Goal: Communication & Community: Answer question/provide support

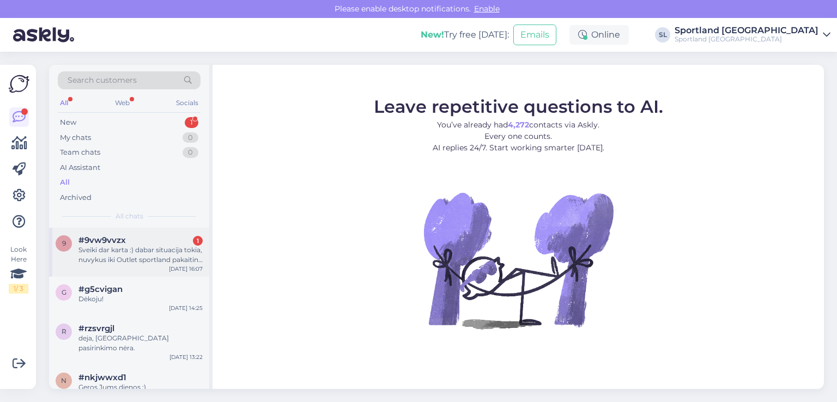
click at [149, 267] on div "9 #9vw9vvzx 1 Sveiki dar karta :) dabar situacija tokia, nuvykus iki Outlet spo…" at bounding box center [129, 252] width 160 height 49
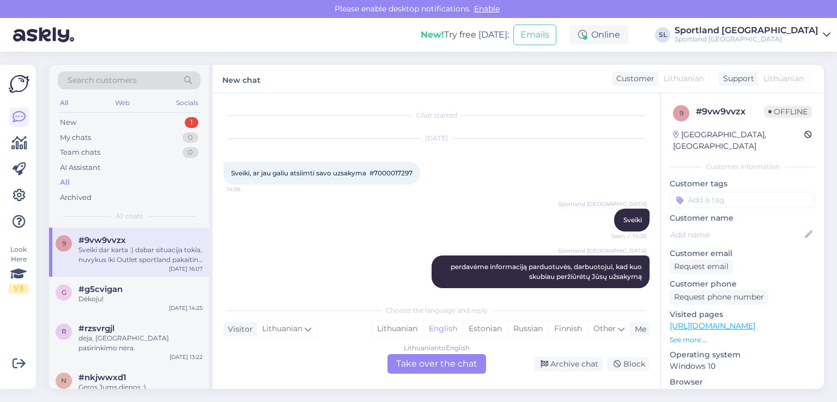
scroll to position [863, 0]
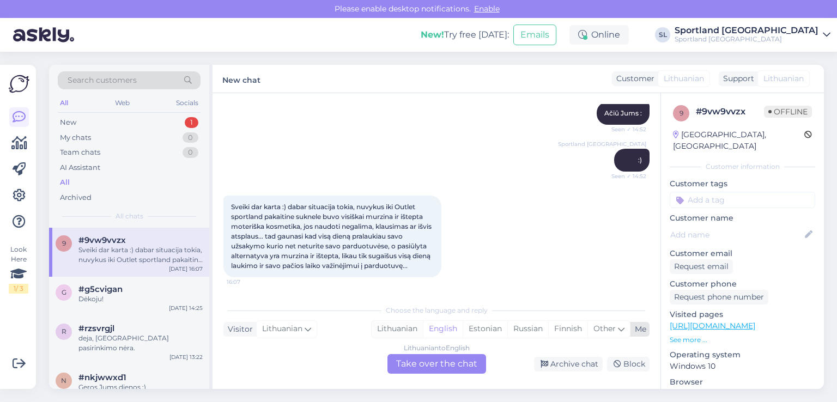
click at [401, 328] on div "Lithuanian" at bounding box center [397, 329] width 51 height 16
click at [415, 368] on div "Lithuanian to Lithuanian Take over the chat" at bounding box center [437, 364] width 99 height 20
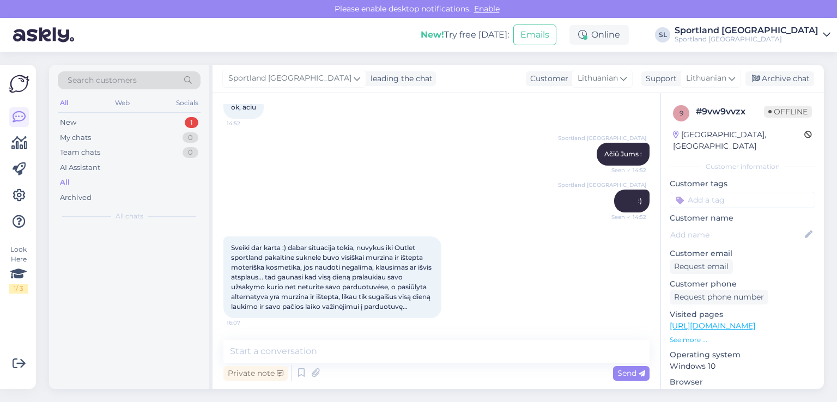
scroll to position [822, 0]
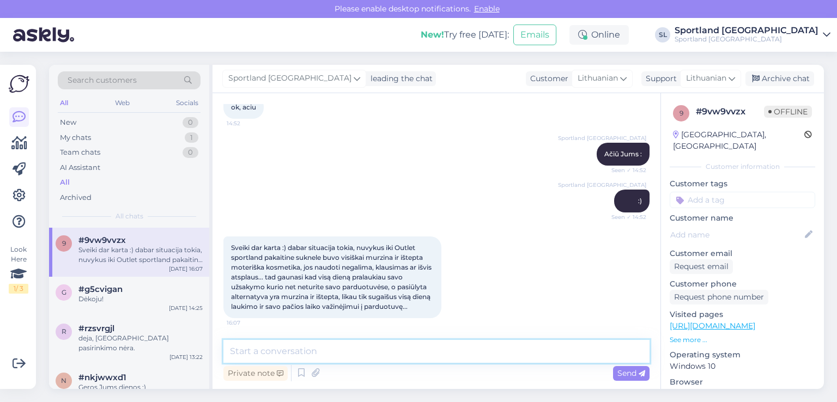
click at [395, 359] on textarea at bounding box center [436, 351] width 426 height 23
type textarea "Sveiki"
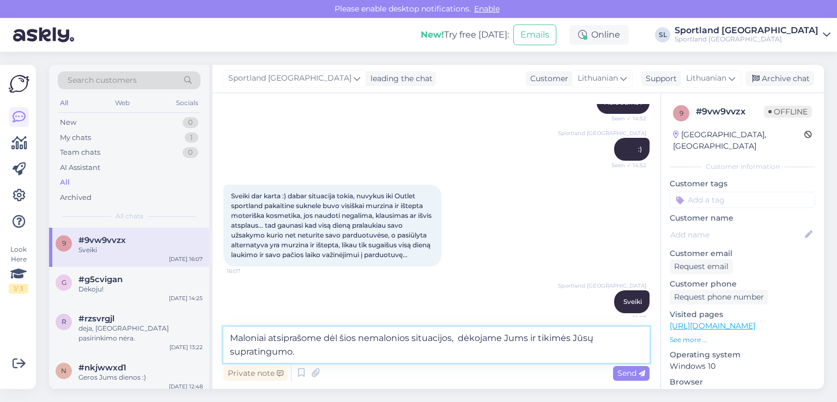
scroll to position [882, 0]
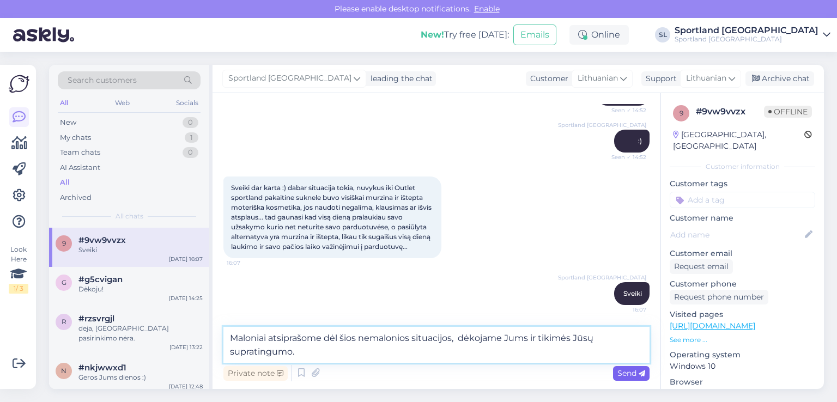
type textarea "Maloniai atsiprašome dėl šios nemalonios situacijos, dėkojame Jums ir tikimės J…"
click at [638, 375] on span "Send" at bounding box center [632, 373] width 28 height 10
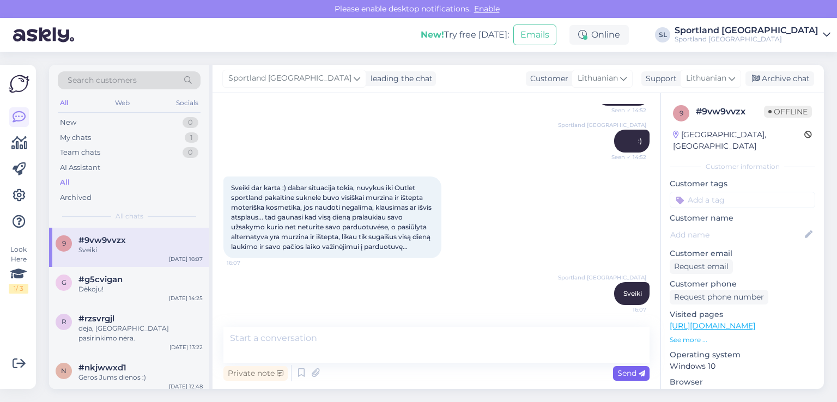
scroll to position [926, 0]
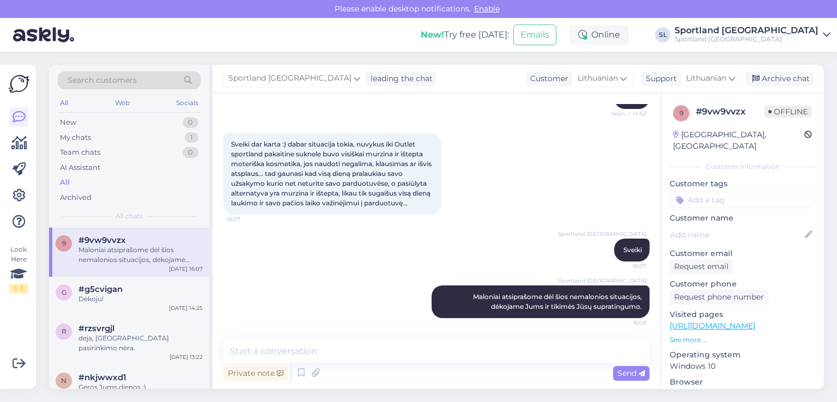
drag, startPoint x: 435, startPoint y: 204, endPoint x: 230, endPoint y: 140, distance: 215.1
click at [230, 140] on div "Sveiki dar karta :) dabar situacija tokia, nuvykus iki Outlet sportland pakaiti…" at bounding box center [332, 174] width 218 height 82
copy span "Sveiki dar karta :) dabar situacija tokia, nuvykus iki Outlet sportland pakaiti…"
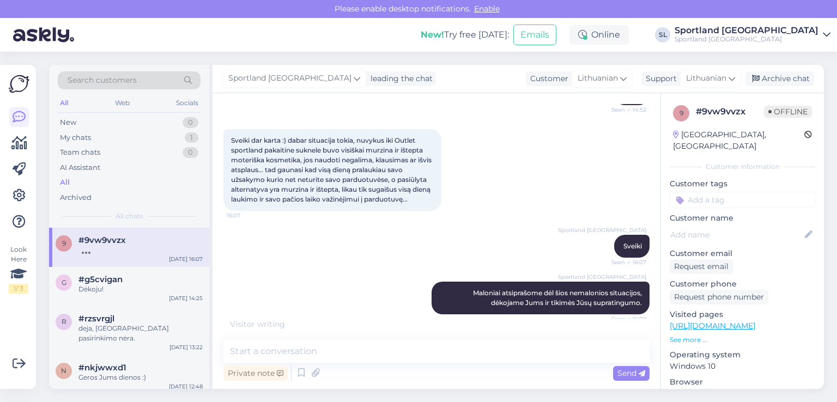
scroll to position [937, 0]
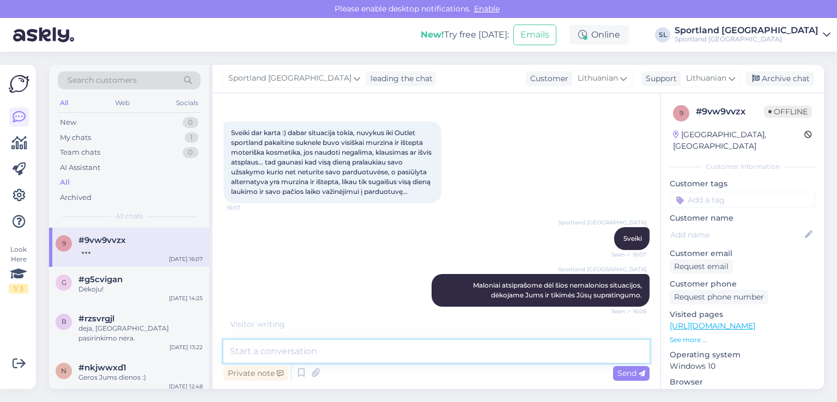
click at [496, 356] on textarea at bounding box center [436, 351] width 426 height 23
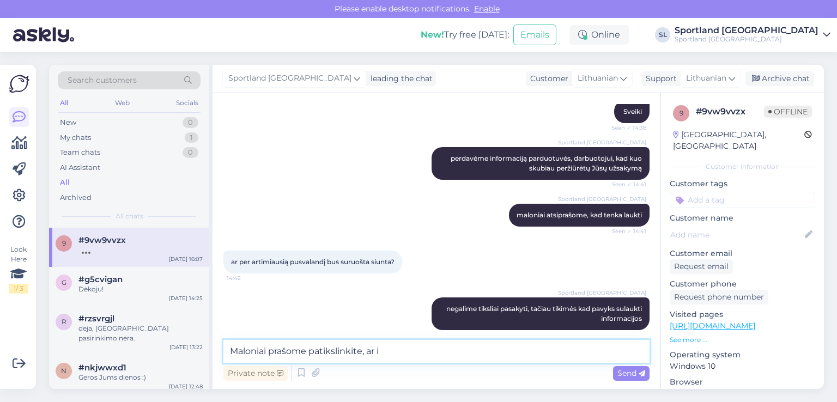
scroll to position [0, 0]
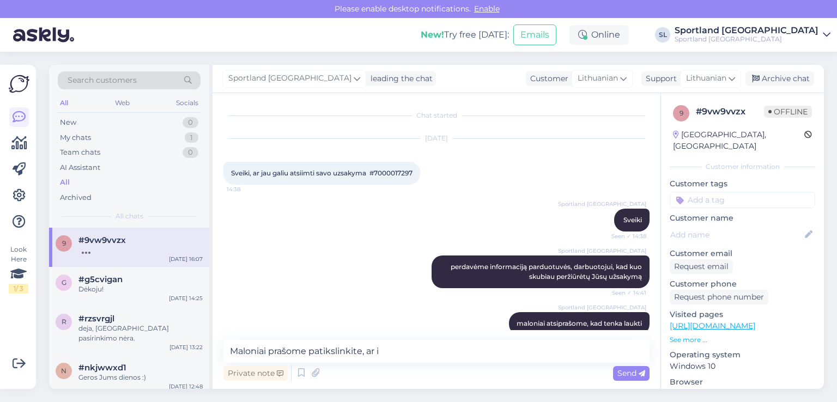
click at [392, 169] on span "Sveiki, ar jau galiu atsiimti savo uzsakyma #7000017297" at bounding box center [321, 173] width 181 height 8
copy div "7000017297 14:38"
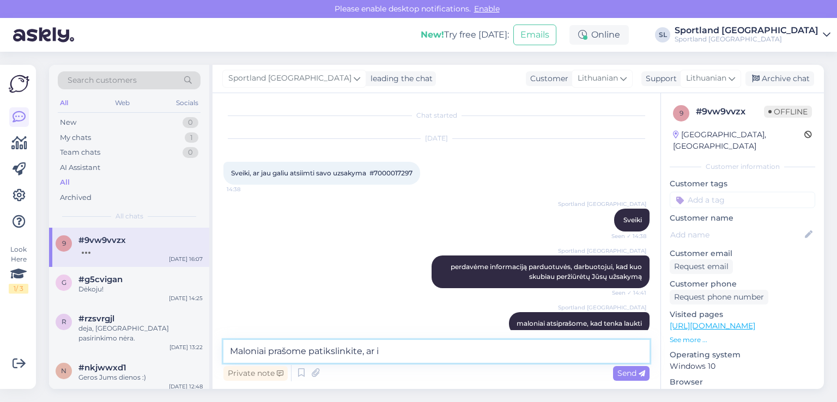
click at [410, 352] on textarea "Maloniai prašome patikslinkite, ar i" at bounding box center [436, 351] width 426 height 23
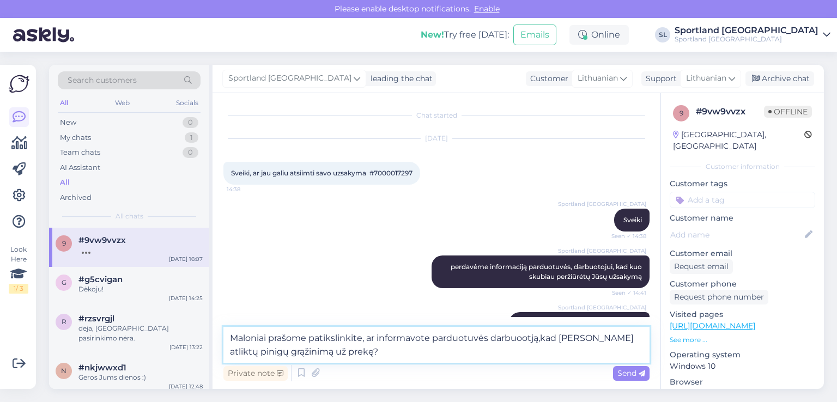
click at [522, 337] on textarea "Maloniai prašome patikslinkite, ar informavote parduotuvės darbuootją,kad [PERS…" at bounding box center [436, 345] width 426 height 36
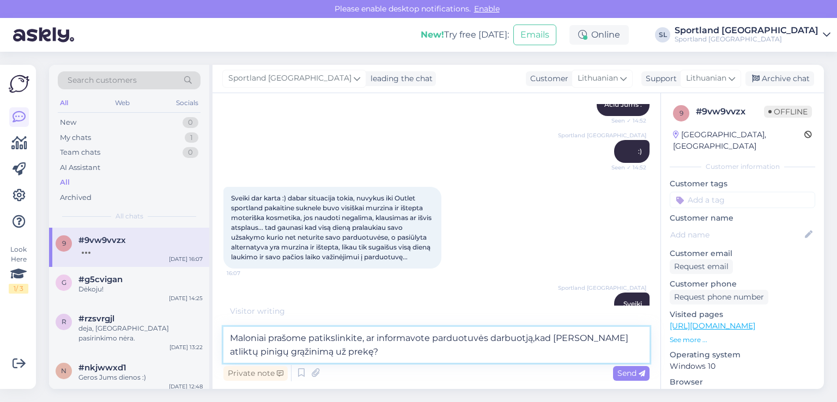
scroll to position [951, 0]
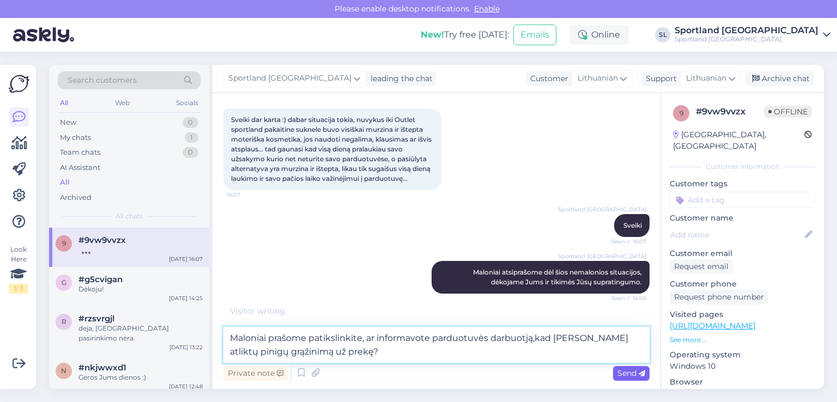
type textarea "Maloniai prašome patikslinkite, ar informavote parduotuvės darbuotją,kad [PERSO…"
click at [622, 368] on span "Send" at bounding box center [632, 373] width 28 height 10
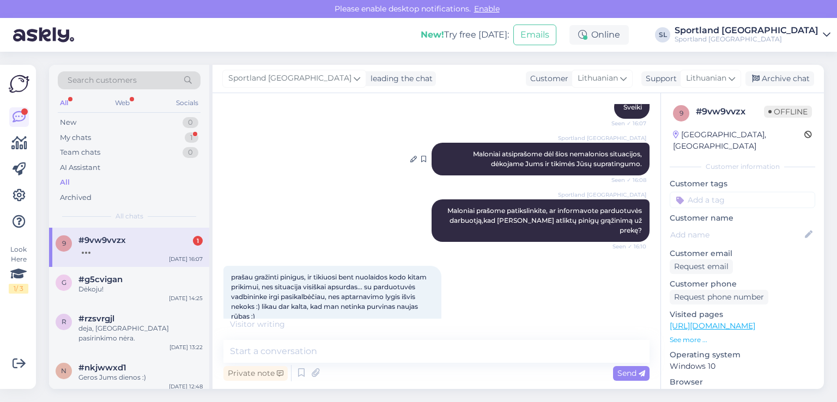
scroll to position [1080, 0]
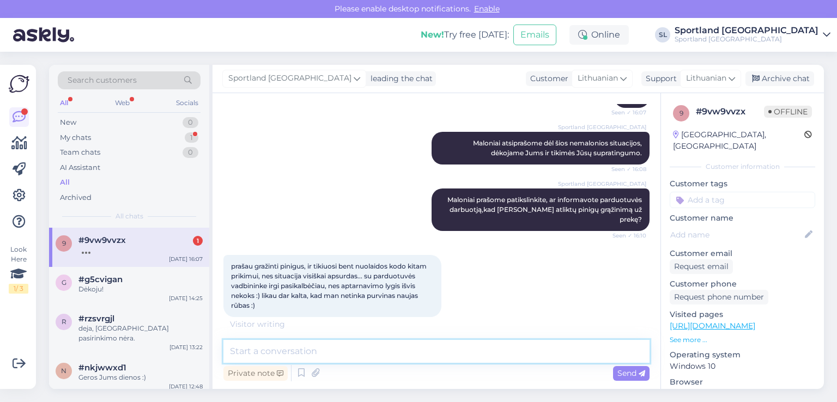
click at [442, 352] on textarea at bounding box center [436, 351] width 426 height 23
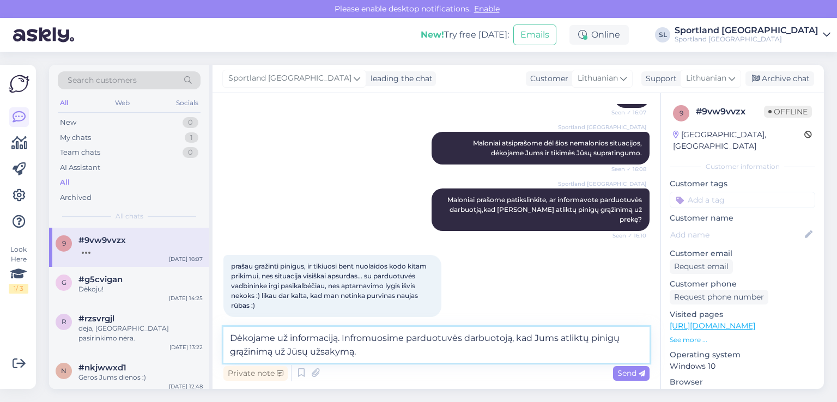
type textarea "Dėkojame už informaciją. Infromuosime parduotuvės darbuotoją, kad Jums atliktų …"
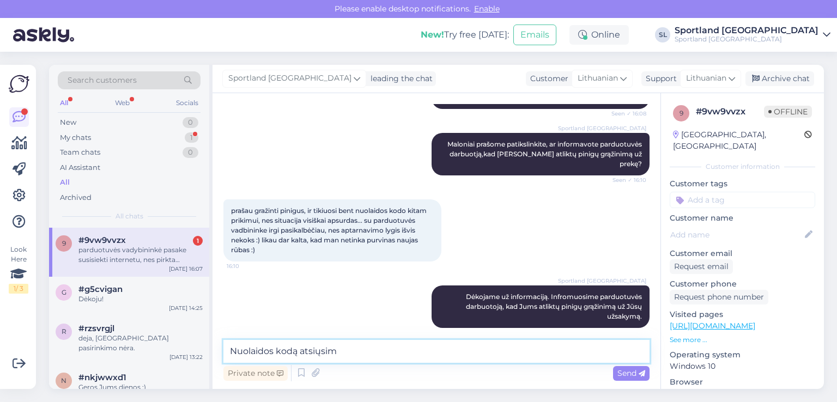
scroll to position [1192, 0]
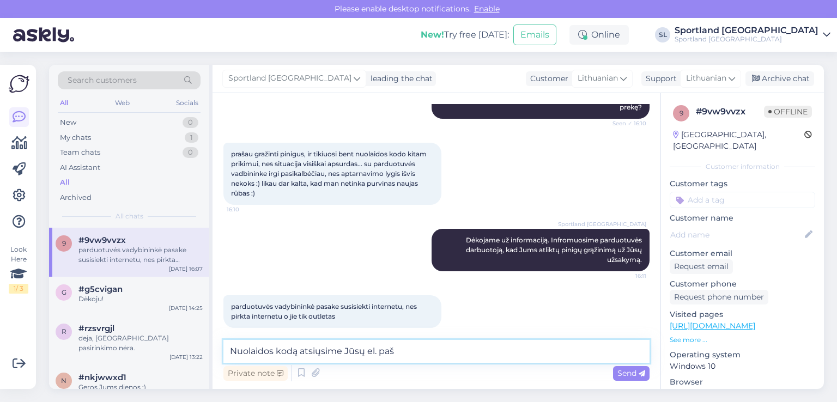
click at [299, 349] on textarea "Nuolaidos kodą atsiųsime Jūsų el. paš" at bounding box center [436, 351] width 426 height 23
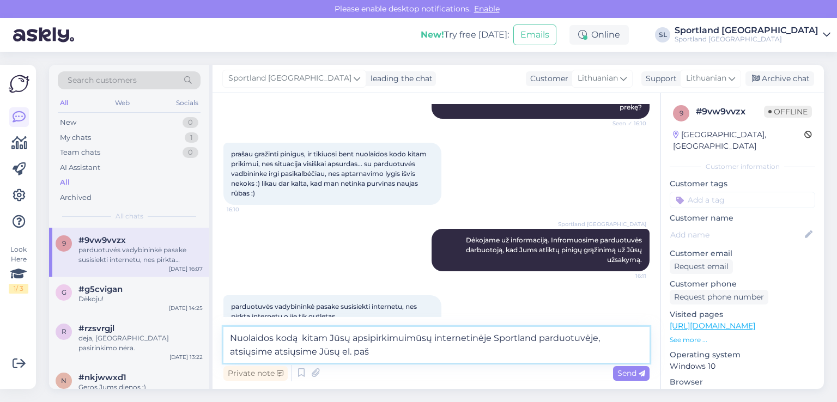
click at [316, 354] on textarea "Nuolaidos kodą kitam Jūsų apsipirkimuimūsų internetinėje Sportland parduotuvėje…" at bounding box center [436, 345] width 426 height 36
paste textarea "[PERSON_NAME][EMAIL_ADDRESS][DOMAIN_NAME]"
click at [405, 336] on textarea "Nuolaidos kodą kitam Jūsų apsipirkimuimūsų internetinėje Sportland parduotuvėje…" at bounding box center [436, 345] width 426 height 36
type textarea "Nuolaidos kodą kitam Jūsų apsipirkimui mūsų internetinėje Sportland parduotuvėj…"
click at [619, 369] on span "Send" at bounding box center [632, 373] width 28 height 10
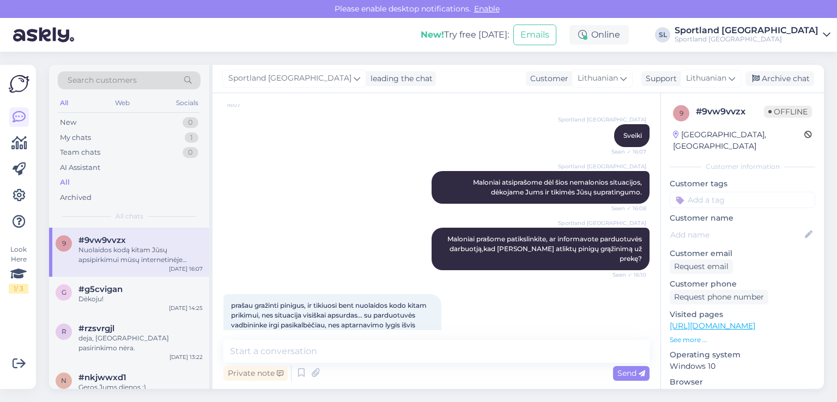
scroll to position [1204, 0]
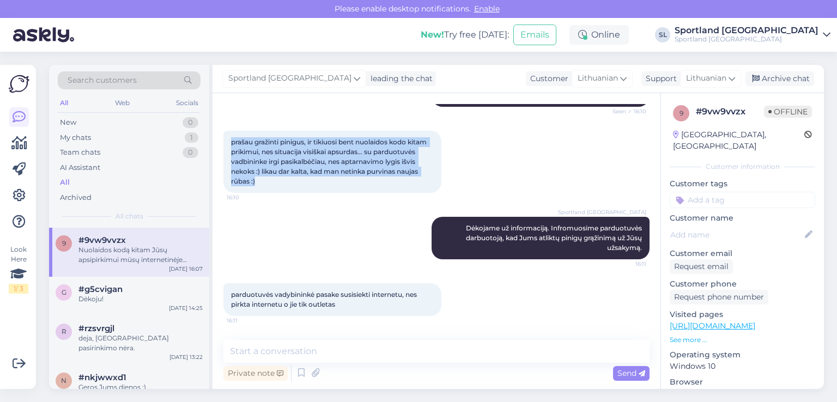
drag, startPoint x: 260, startPoint y: 171, endPoint x: 234, endPoint y: 130, distance: 48.1
click at [234, 131] on div "prašau gražinti pinigus, ir tikiuosi bent nuolaidos kodo kitam prikimui, nes si…" at bounding box center [332, 162] width 218 height 62
copy span "rašau gražinti pinigus, ir tikiuosi bent nuolaidos kodo kitam prikimui, nes sit…"
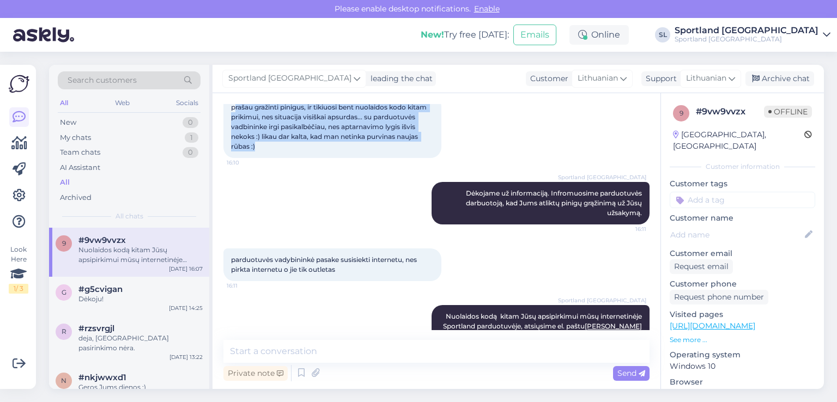
scroll to position [1258, 0]
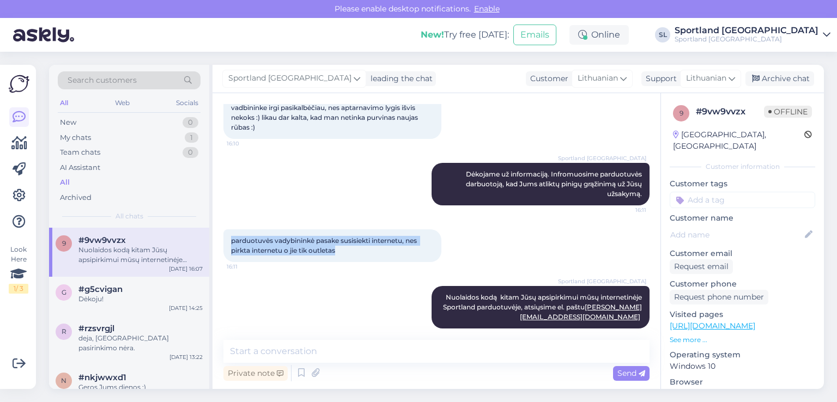
drag, startPoint x: 363, startPoint y: 240, endPoint x: 232, endPoint y: 223, distance: 131.9
click at [232, 229] on div "parduotuvės vadybininkė pasake susisiekti internetu, nes pirkta internetu o jie…" at bounding box center [332, 245] width 218 height 33
copy span "parduotuvės vadybininkė pasake susisiekti internetu, nes pirkta internetu o jie…"
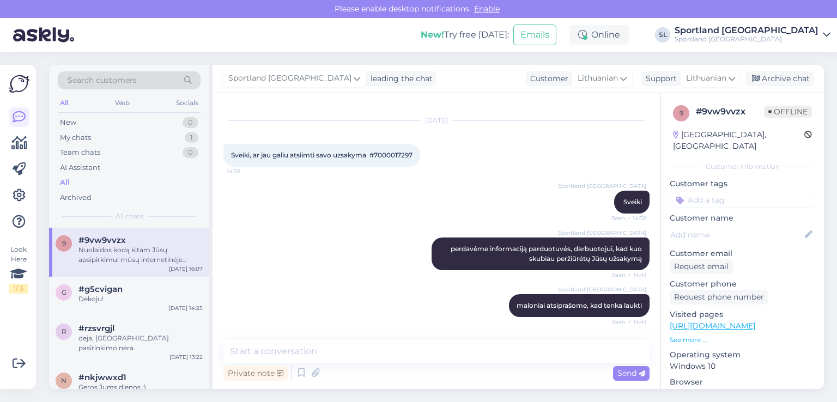
scroll to position [4, 0]
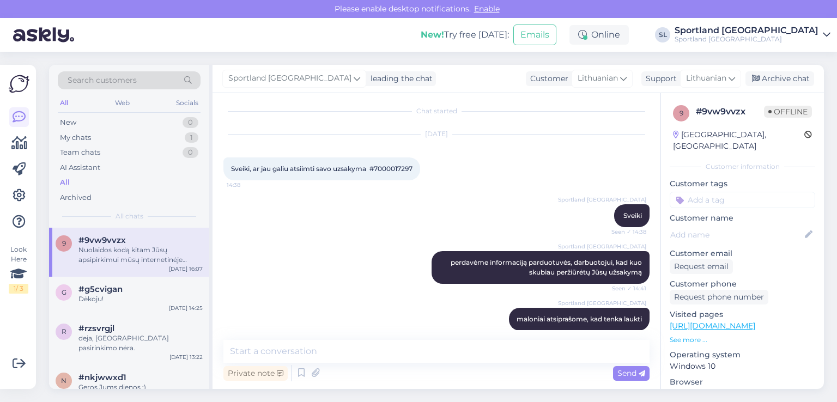
click at [395, 165] on span "Sveiki, ar jau galiu atsiimti savo uzsakyma #7000017297" at bounding box center [321, 169] width 181 height 8
copy div "7000017297 14:38"
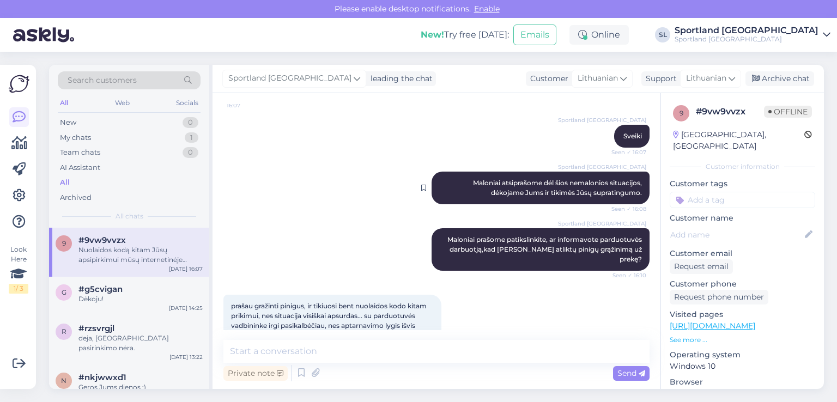
scroll to position [1258, 0]
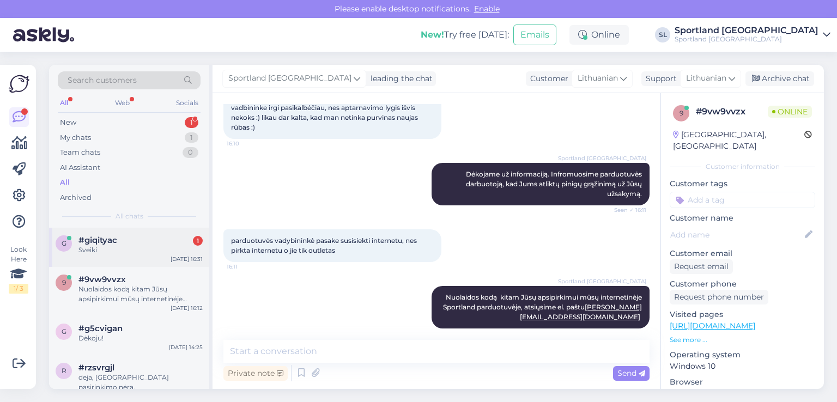
click at [146, 238] on div "#giqityac 1" at bounding box center [140, 240] width 124 height 10
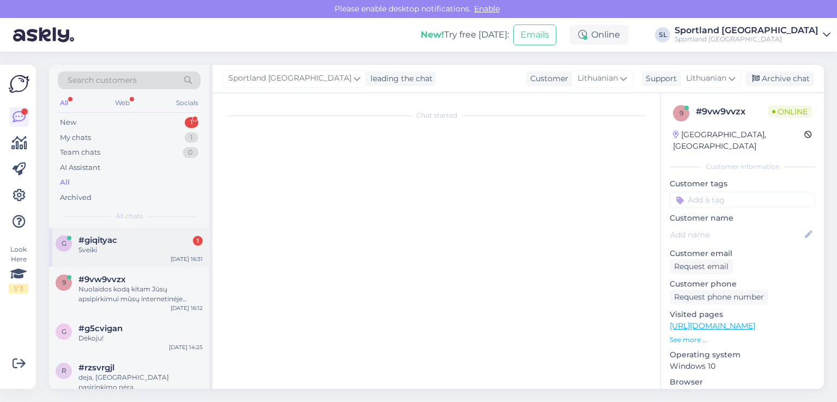
scroll to position [0, 0]
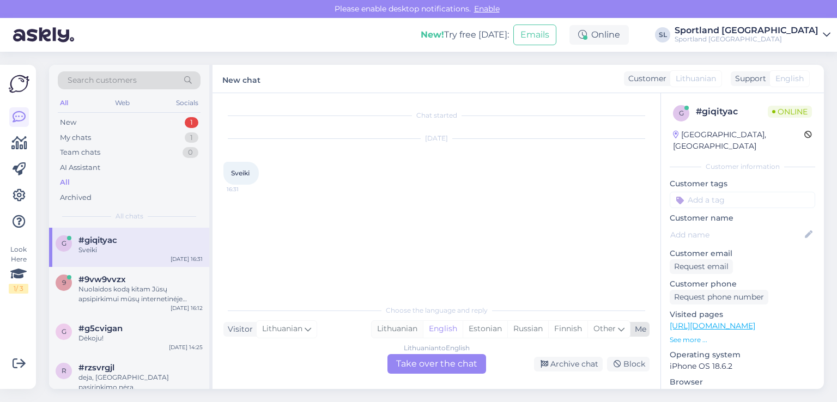
click at [404, 328] on div "Lithuanian" at bounding box center [397, 329] width 51 height 16
click at [418, 362] on div "Lithuanian to Lithuanian Take over the chat" at bounding box center [437, 364] width 99 height 20
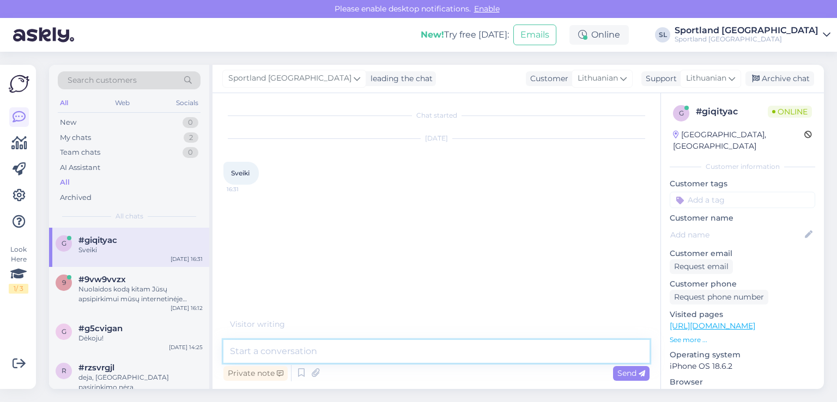
click at [382, 348] on textarea at bounding box center [436, 351] width 426 height 23
type textarea "Sveiki"
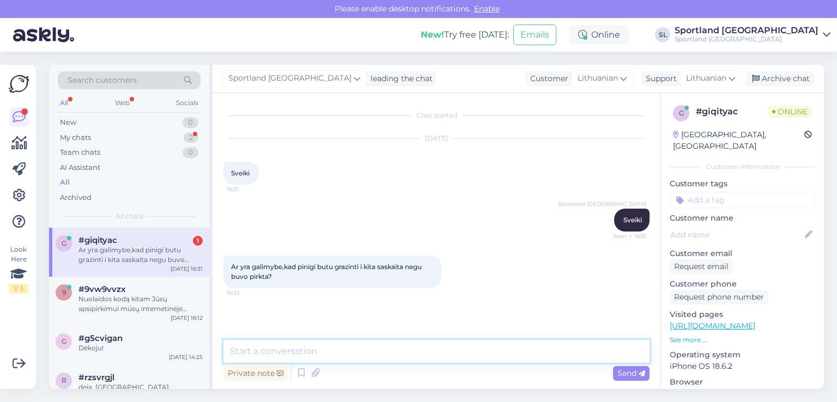
click at [423, 351] on textarea at bounding box center [436, 351] width 426 height 23
type textarea "deja, tokios galimybės nėra."
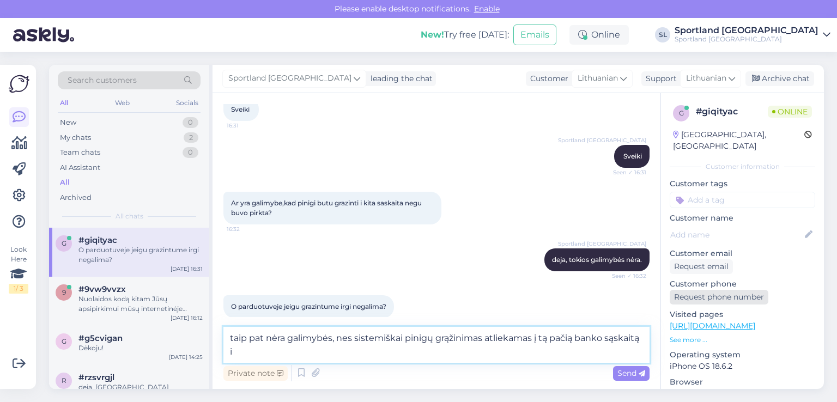
scroll to position [75, 0]
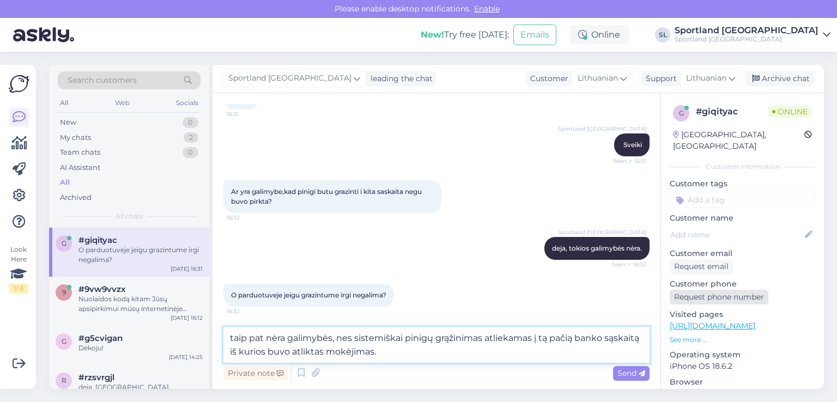
type textarea "taip pat nėra galimybės, nes sistemiškai pinigų grąžinimas atliekamas į tą pači…"
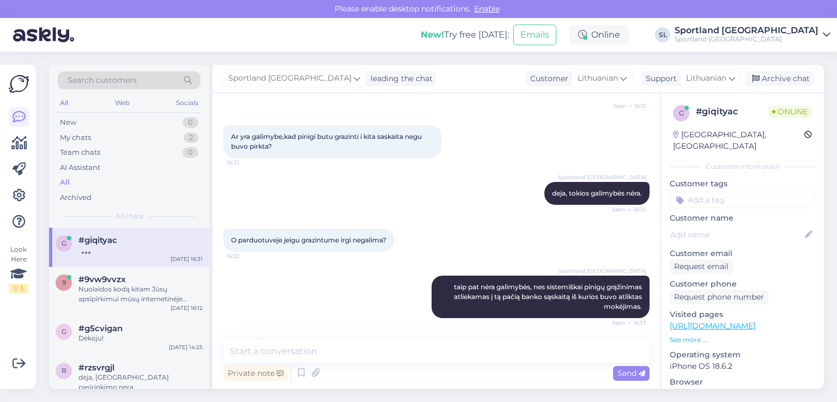
scroll to position [177, 0]
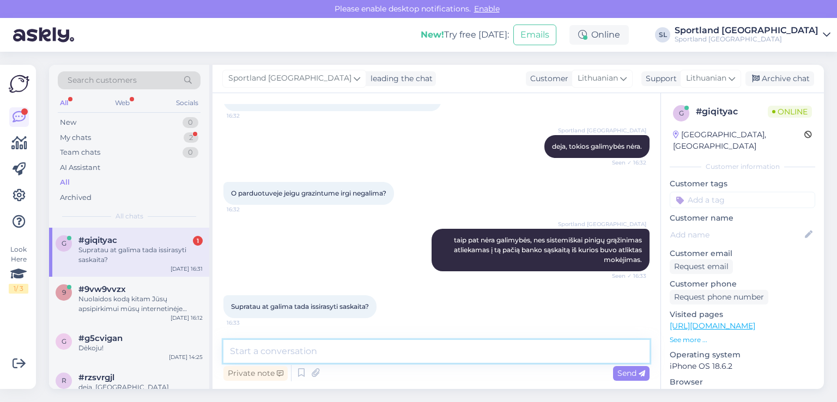
click at [438, 354] on textarea at bounding box center [436, 351] width 426 height 23
click at [264, 349] on textarea "El paštu atsiųskite užsakymo numerį ir įmonės rekvizitus." at bounding box center [436, 351] width 426 height 23
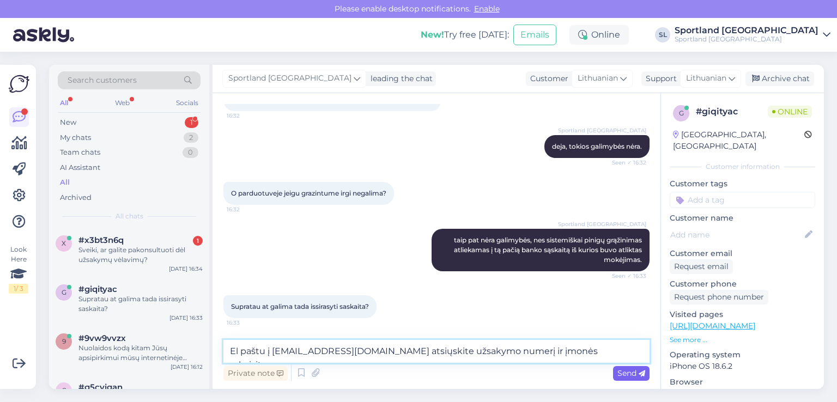
type textarea "El paštu į [EMAIL_ADDRESS][DOMAIN_NAME] atsiųskite užsakymo numerį ir įmonės re…"
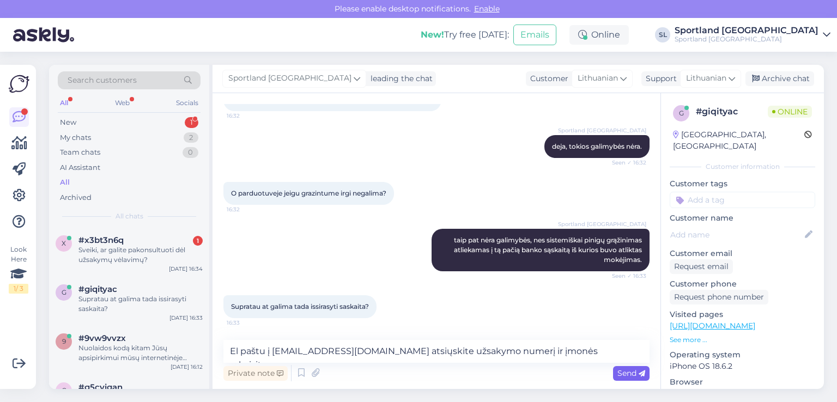
click at [626, 372] on span "Send" at bounding box center [632, 373] width 28 height 10
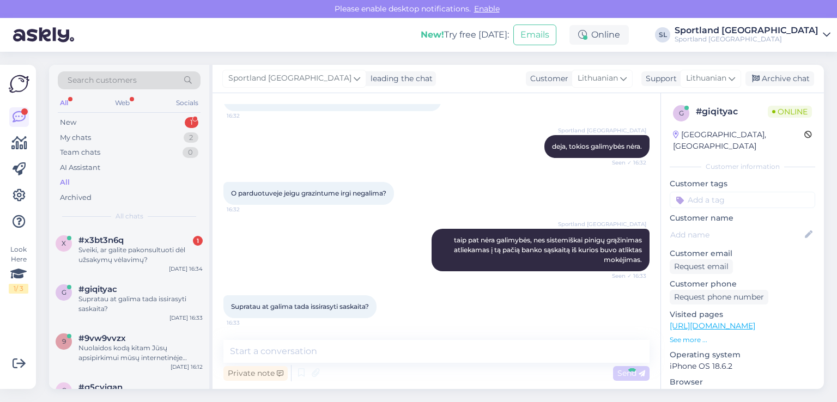
scroll to position [234, 0]
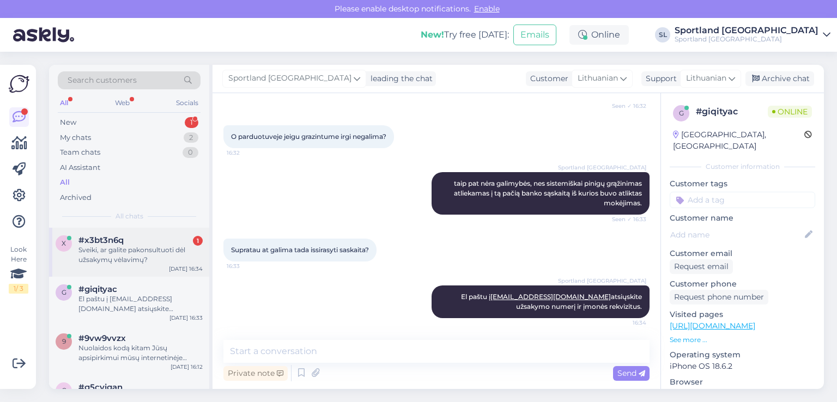
click at [105, 263] on div "Sveiki, ar galite pakonsultuoti dėl užsakymų vėlavimų?" at bounding box center [140, 255] width 124 height 20
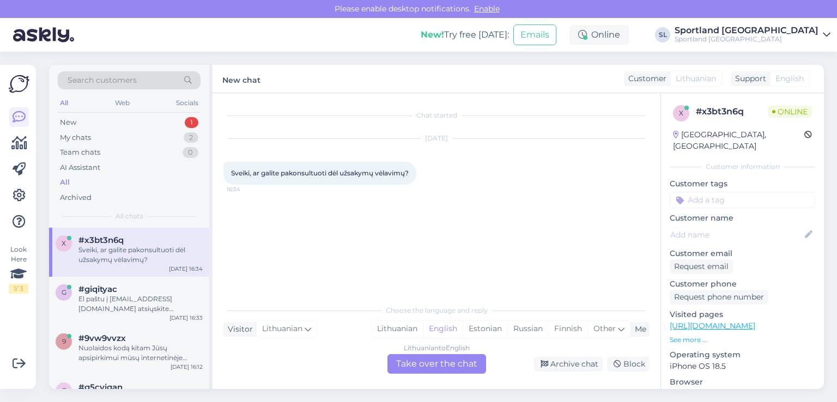
scroll to position [0, 0]
click at [407, 327] on div "Lithuanian" at bounding box center [397, 329] width 51 height 16
click at [421, 365] on div "Lithuanian to Lithuanian Take over the chat" at bounding box center [437, 364] width 99 height 20
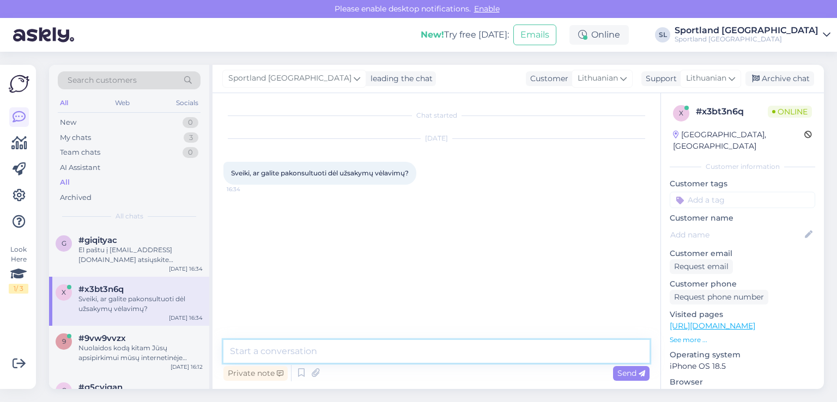
click at [383, 358] on textarea at bounding box center [436, 351] width 426 height 23
type textarea "Sveiki"
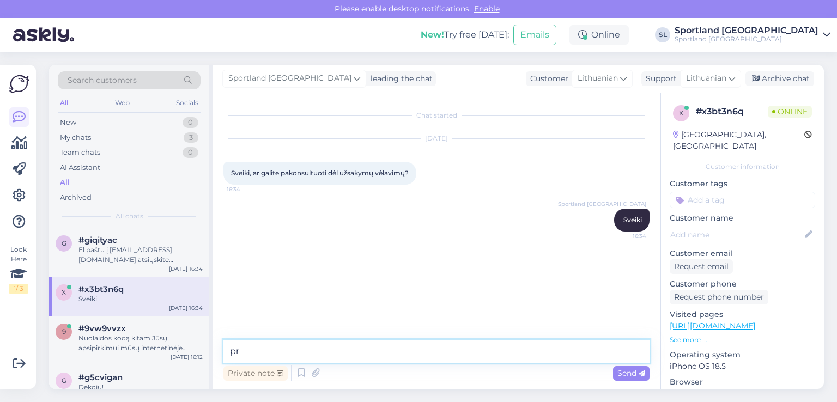
type textarea "p"
click at [249, 350] on textarea "pra6ome nurodykite u=sakymo numer5" at bounding box center [436, 351] width 426 height 23
click at [329, 350] on textarea "prašome nurodykite u=sakymo numer5" at bounding box center [436, 351] width 426 height 23
click at [401, 350] on textarea "prašome nurodykite užsakymo numer5" at bounding box center [436, 351] width 426 height 23
type textarea "prašome nurodykite užsakymo numerį"
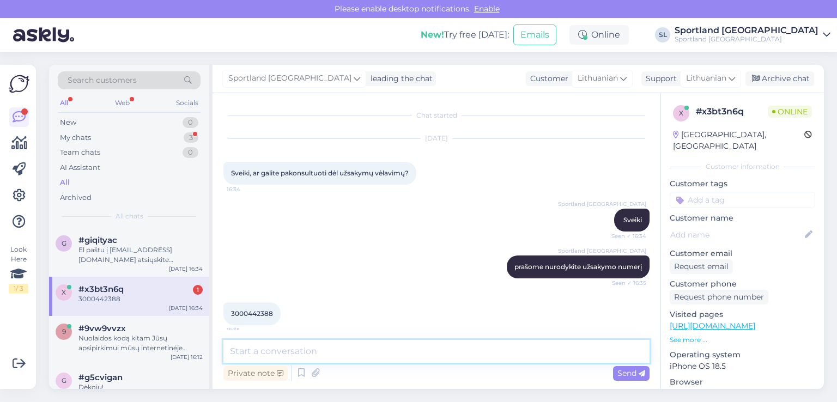
scroll to position [7, 0]
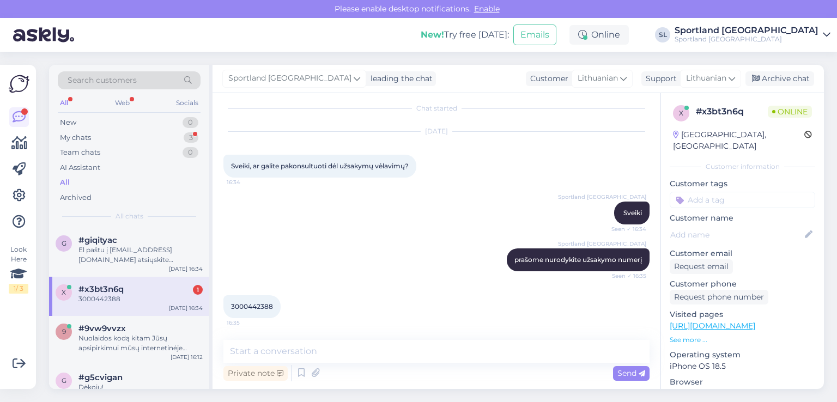
click at [268, 301] on div "3000442388 16:35" at bounding box center [251, 306] width 57 height 23
copy div "3000442388 16:35"
click at [264, 304] on span "3000442388" at bounding box center [252, 306] width 42 height 8
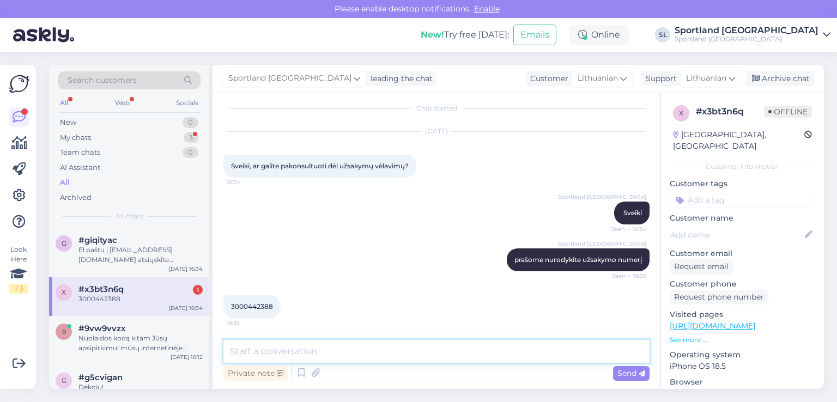
click at [381, 350] on textarea at bounding box center [436, 351] width 426 height 23
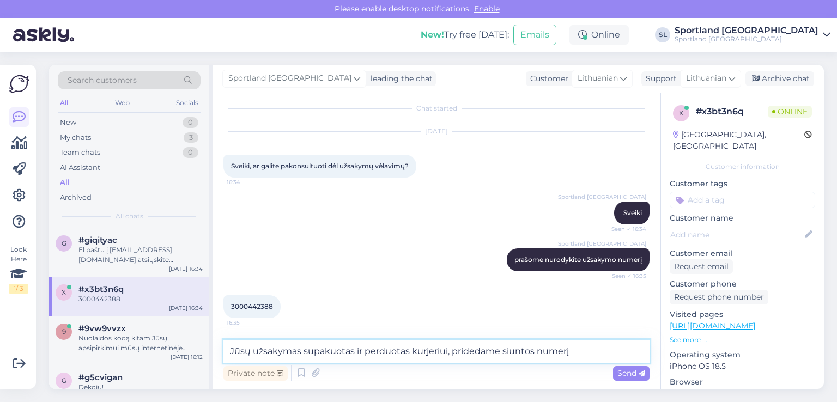
paste textarea "CC847736483EE"
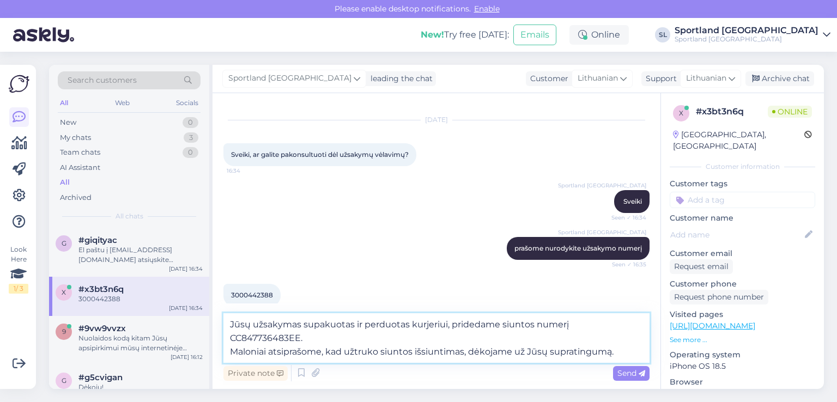
type textarea "Jūsų užsakymas supakuotas ir perduotas kurjeriui, pridedame siuntos numerį CC84…"
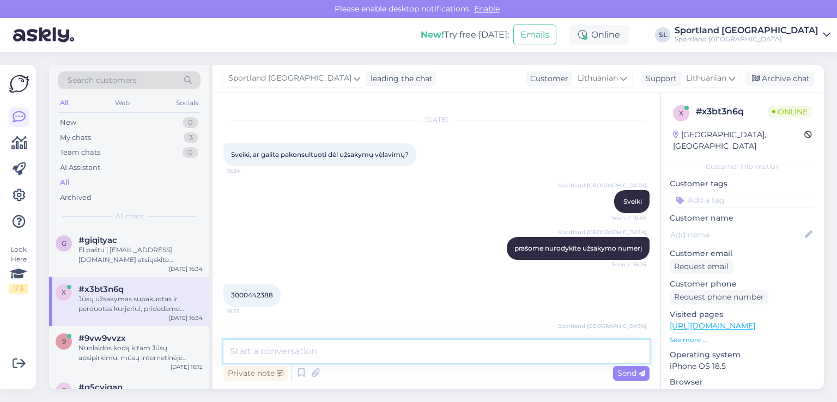
scroll to position [83, 0]
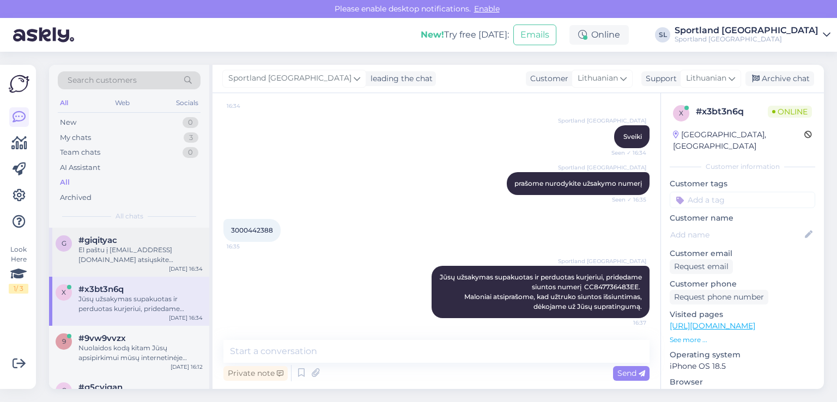
click at [137, 251] on div "El paštu į [EMAIL_ADDRESS][DOMAIN_NAME] atsiųskite užsakymo numerį ir įmonės re…" at bounding box center [140, 255] width 124 height 20
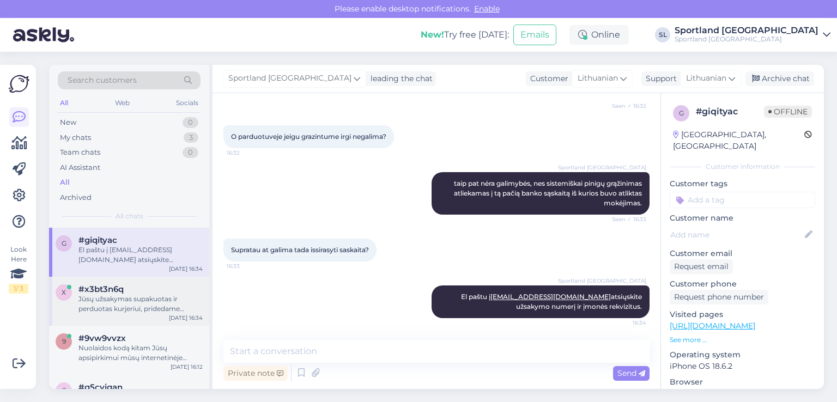
click at [145, 299] on div "Jūsų užsakymas supakuotas ir perduotas kurjeriui, pridedame siuntos numerį CC84…" at bounding box center [140, 304] width 124 height 20
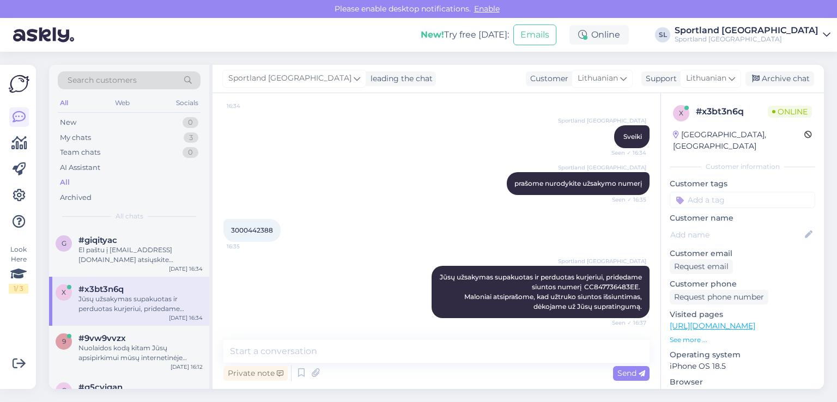
scroll to position [150, 0]
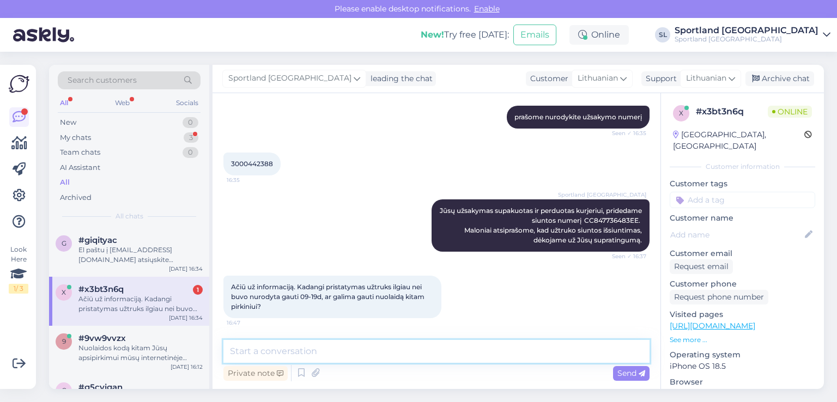
click at [424, 357] on textarea at bounding box center [436, 351] width 426 height 23
type textarea "n"
click at [424, 357] on textarea at bounding box center [436, 351] width 426 height 23
type textarea "D"
type textarea "N"
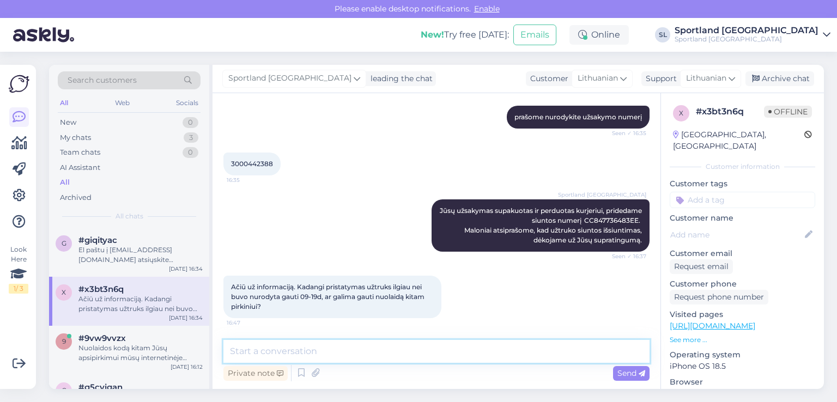
type textarea "N"
type textarea "n"
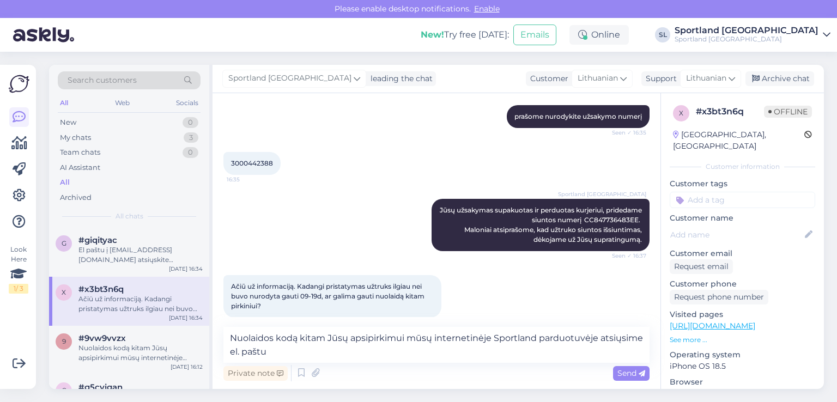
click at [253, 164] on span "3000442388" at bounding box center [252, 163] width 42 height 8
copy div "3000442388 16:35"
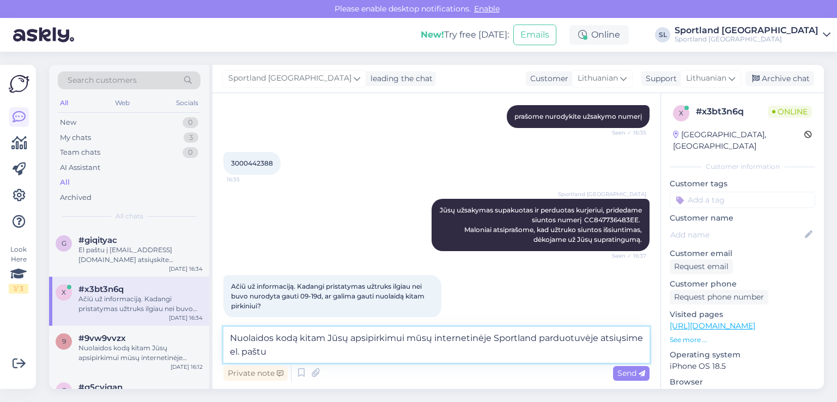
click at [302, 352] on textarea "Nuolaidos kodą kitam Jūsų apsipirkimui mūsų internetinėje Sportland parduotuvėj…" at bounding box center [436, 345] width 426 height 36
paste textarea "[EMAIL_ADDRESS][DOMAIN_NAME]"
type textarea "Nuolaidos kodą kitam Jūsų apsipirkimui mūsų internetinėje Sportland parduotuvėj…"
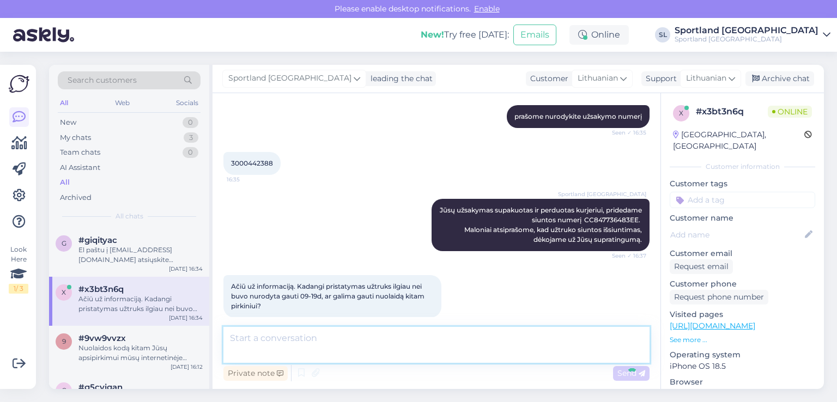
scroll to position [216, 0]
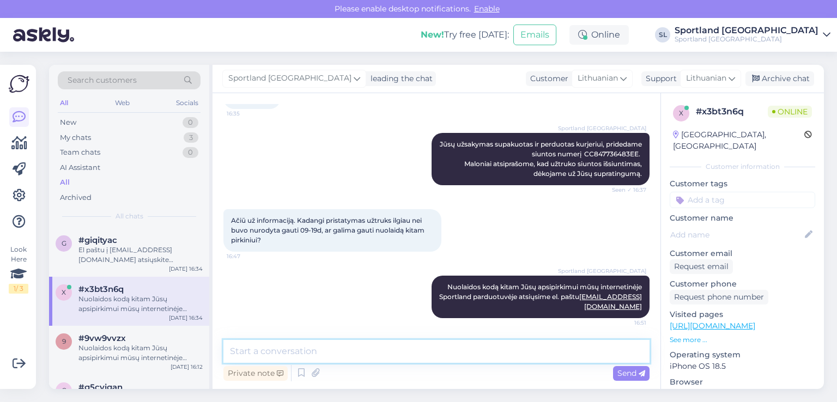
type textarea "S"
type textarea "d"
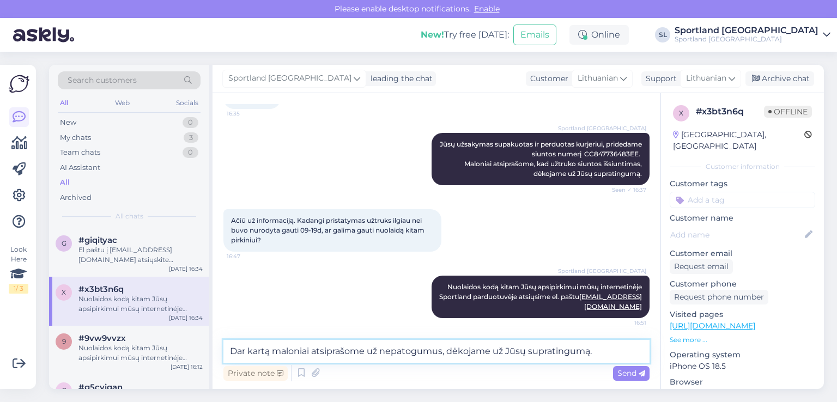
type textarea "Dar kartą maloniai atsiprašome už nepatogumus, dėkojame už Jūsų supratingumą."
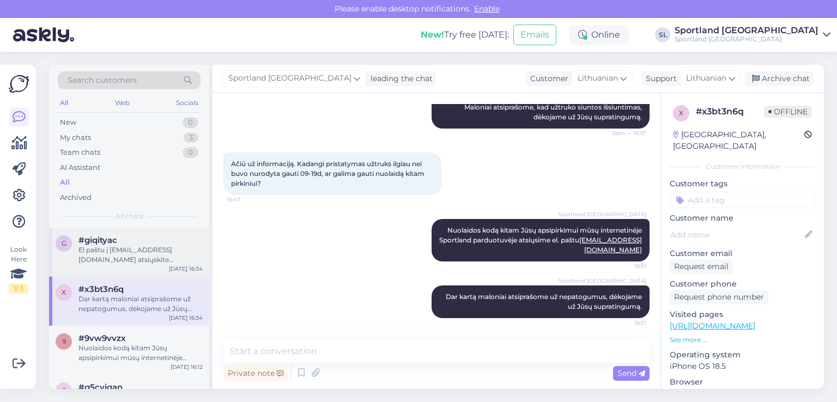
click at [153, 246] on div "El paštu į [EMAIL_ADDRESS][DOMAIN_NAME] atsiųskite užsakymo numerį ir įmonės re…" at bounding box center [140, 255] width 124 height 20
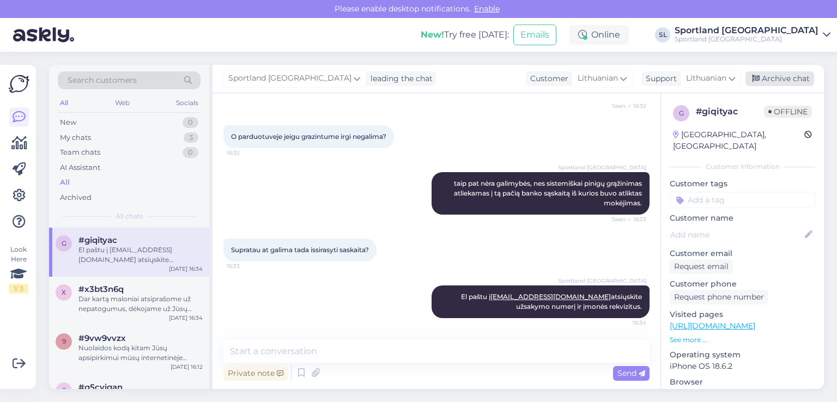
click at [770, 75] on div "Archive chat" at bounding box center [780, 78] width 69 height 15
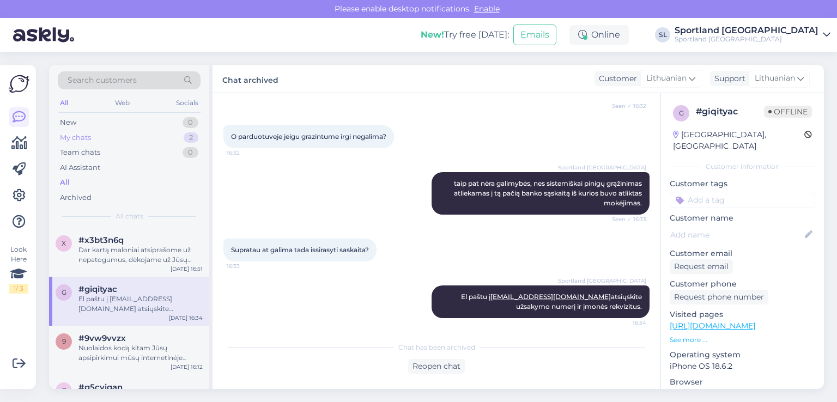
click at [102, 140] on div "My chats 2" at bounding box center [129, 137] width 143 height 15
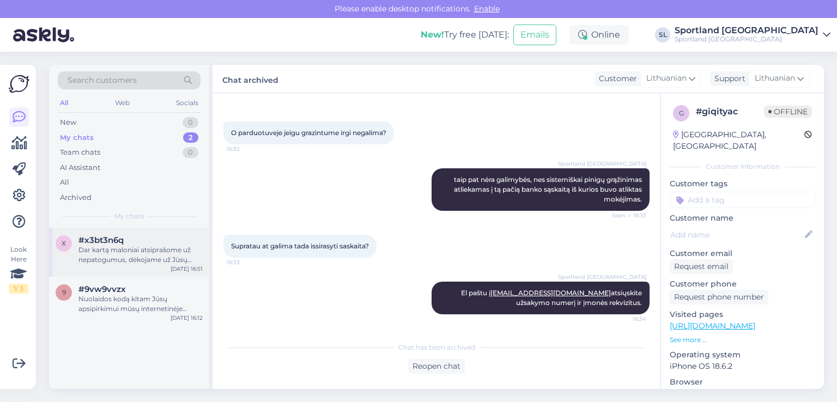
click at [105, 234] on div "x #x3bt3n6q Dar kartą maloniai atsiprašome už nepatogumus, dėkojame už Jūsų sup…" at bounding box center [129, 252] width 160 height 49
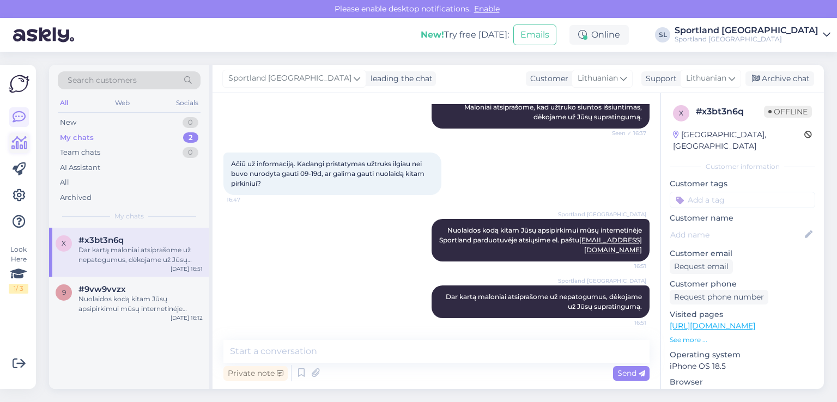
click at [16, 142] on icon at bounding box center [19, 143] width 16 height 13
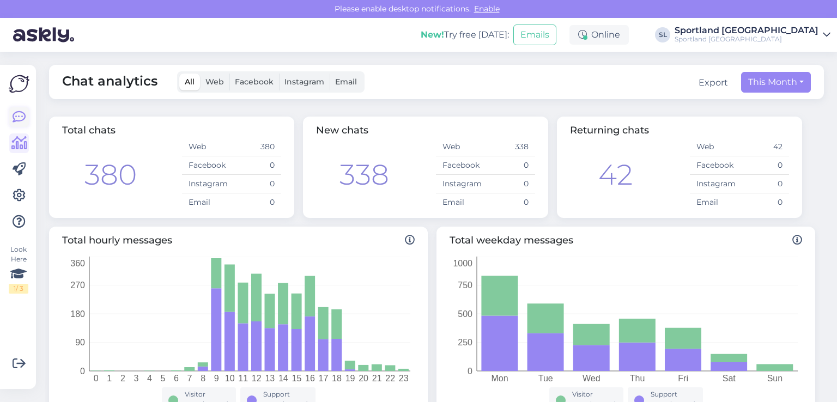
click at [11, 120] on link at bounding box center [19, 117] width 20 height 20
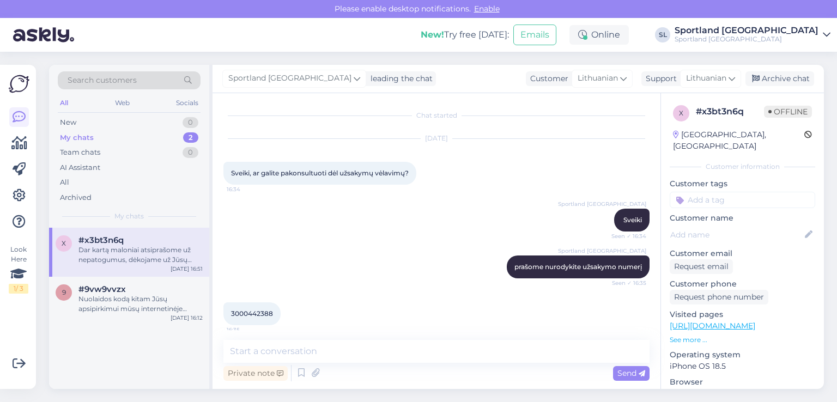
scroll to position [273, 0]
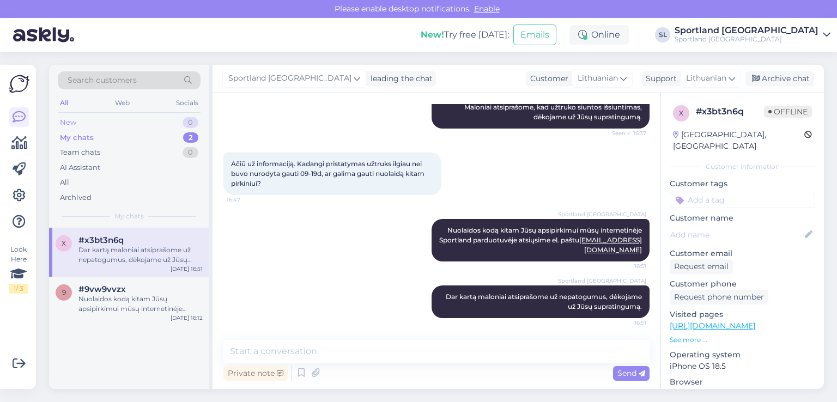
click at [94, 120] on div "New 0" at bounding box center [129, 122] width 143 height 15
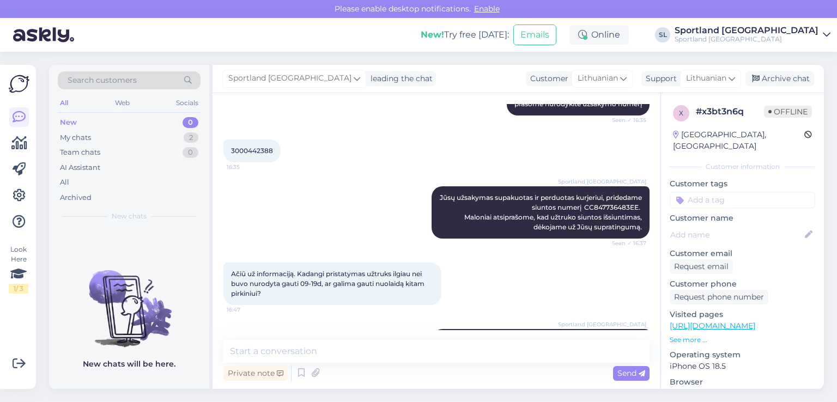
scroll to position [164, 0]
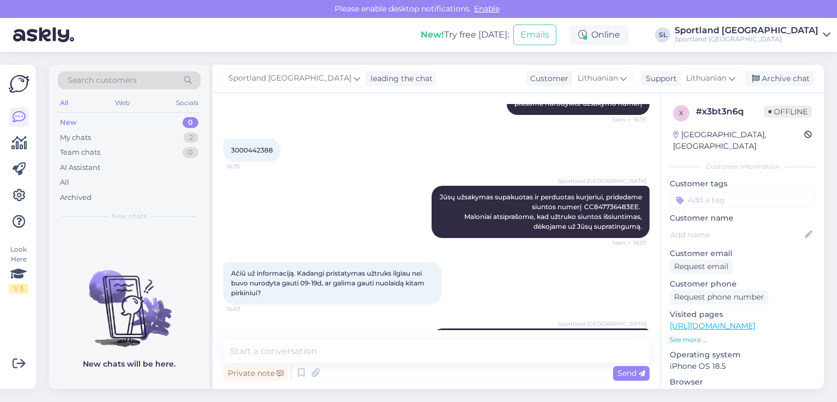
click at [263, 149] on span "3000442388" at bounding box center [252, 150] width 42 height 8
copy div "3000442388 16:35"
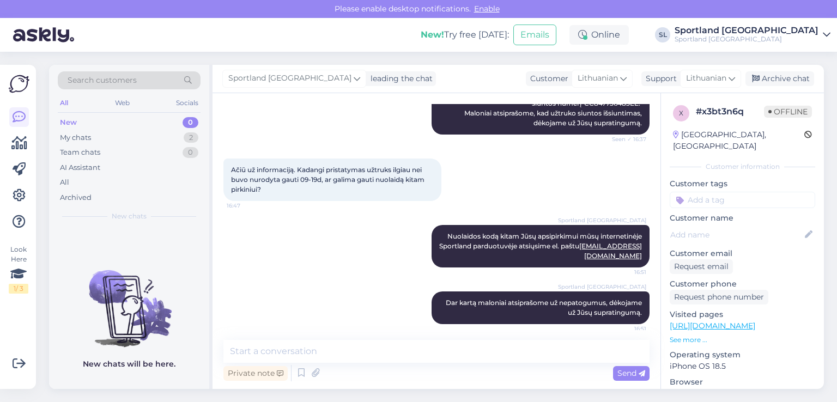
scroll to position [273, 0]
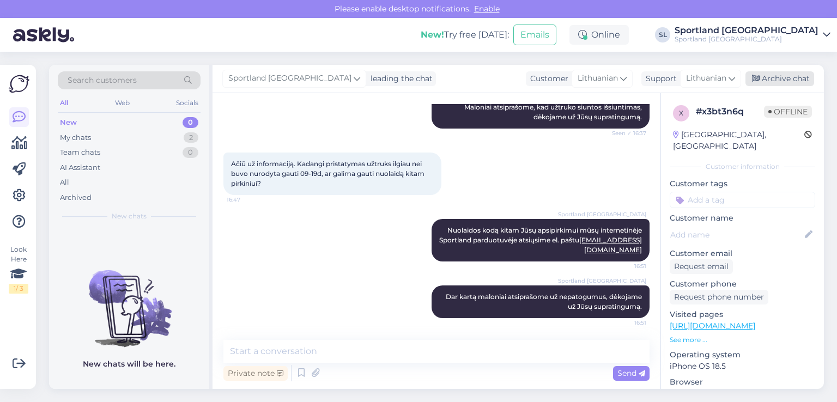
click at [765, 75] on div "Archive chat" at bounding box center [780, 78] width 69 height 15
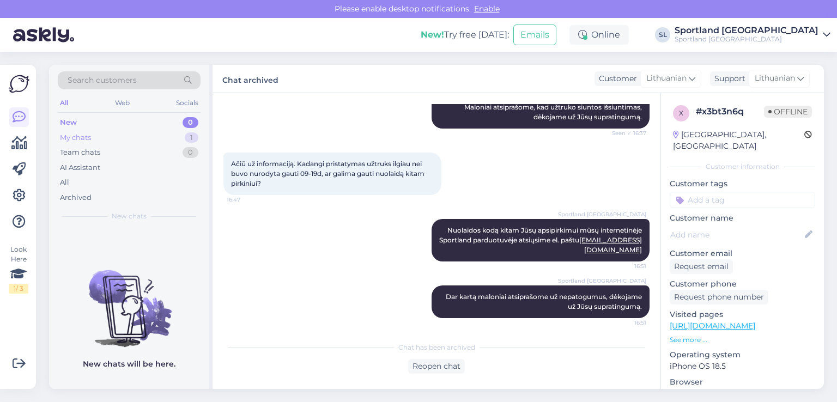
click at [102, 140] on div "My chats 1" at bounding box center [129, 137] width 143 height 15
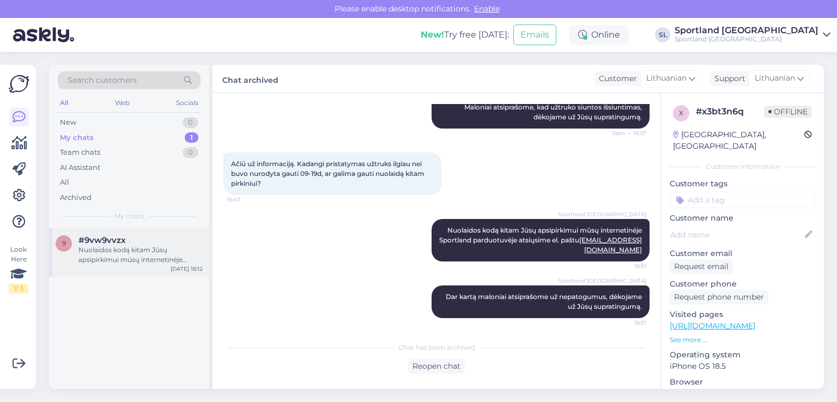
click at [104, 243] on span "#9vw9vvzx" at bounding box center [101, 240] width 47 height 10
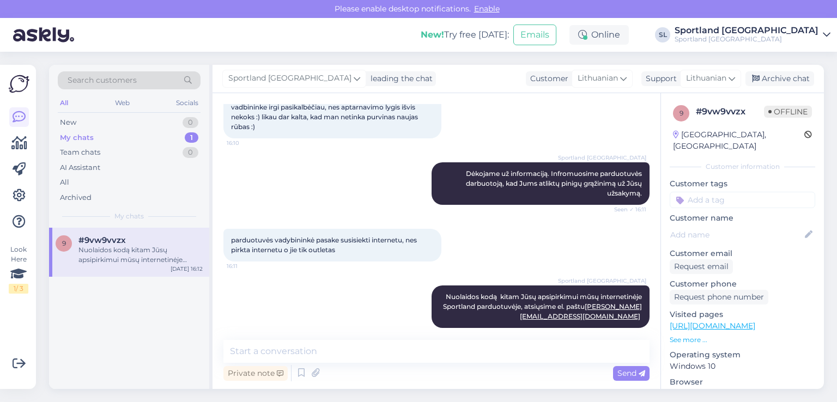
scroll to position [1258, 0]
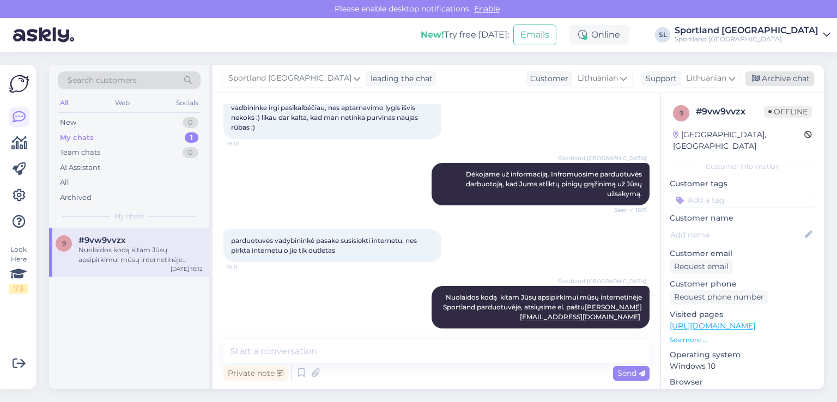
click at [782, 80] on div "Archive chat" at bounding box center [780, 78] width 69 height 15
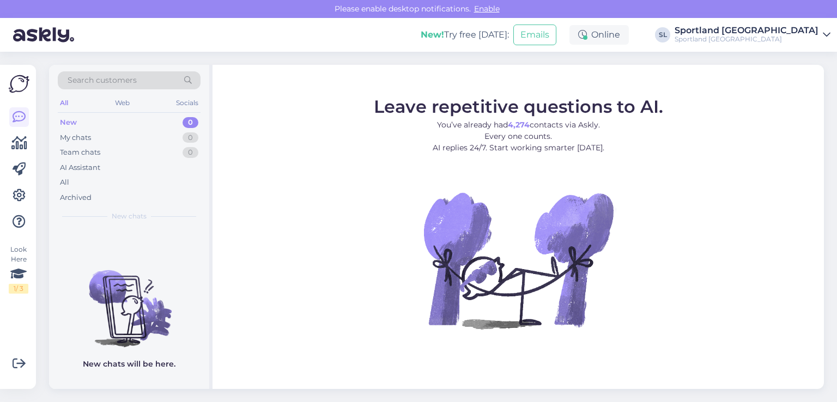
click at [82, 186] on div "All" at bounding box center [129, 182] width 143 height 15
